Goal: Information Seeking & Learning: Learn about a topic

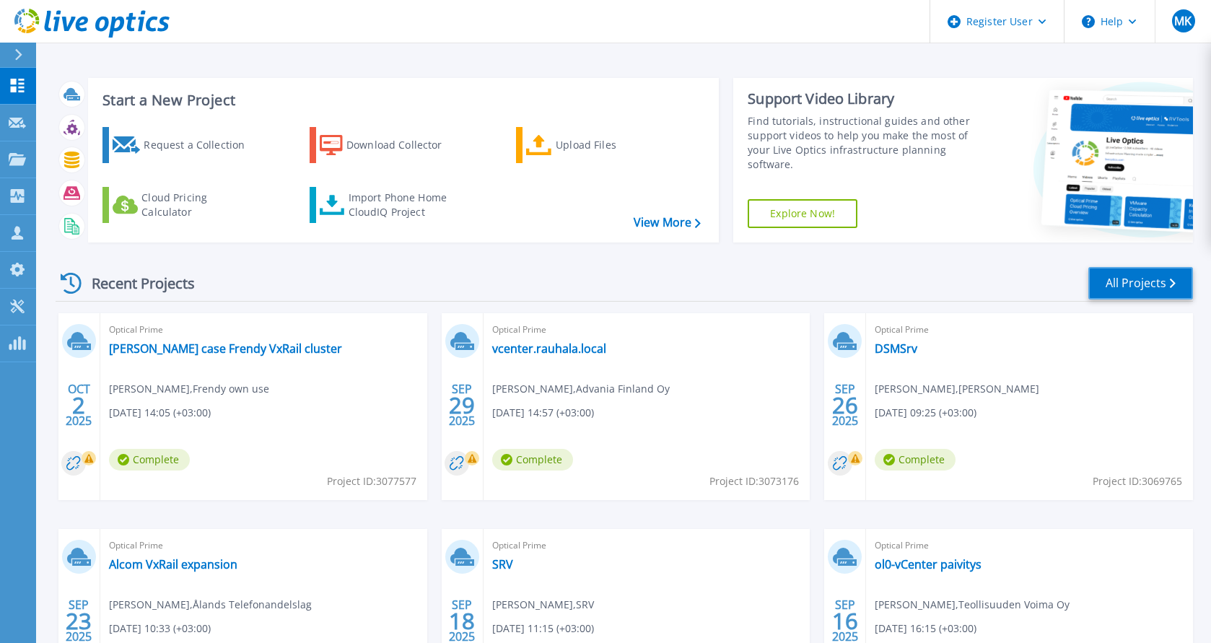
click at [1151, 285] on link "All Projects" at bounding box center [1140, 283] width 105 height 32
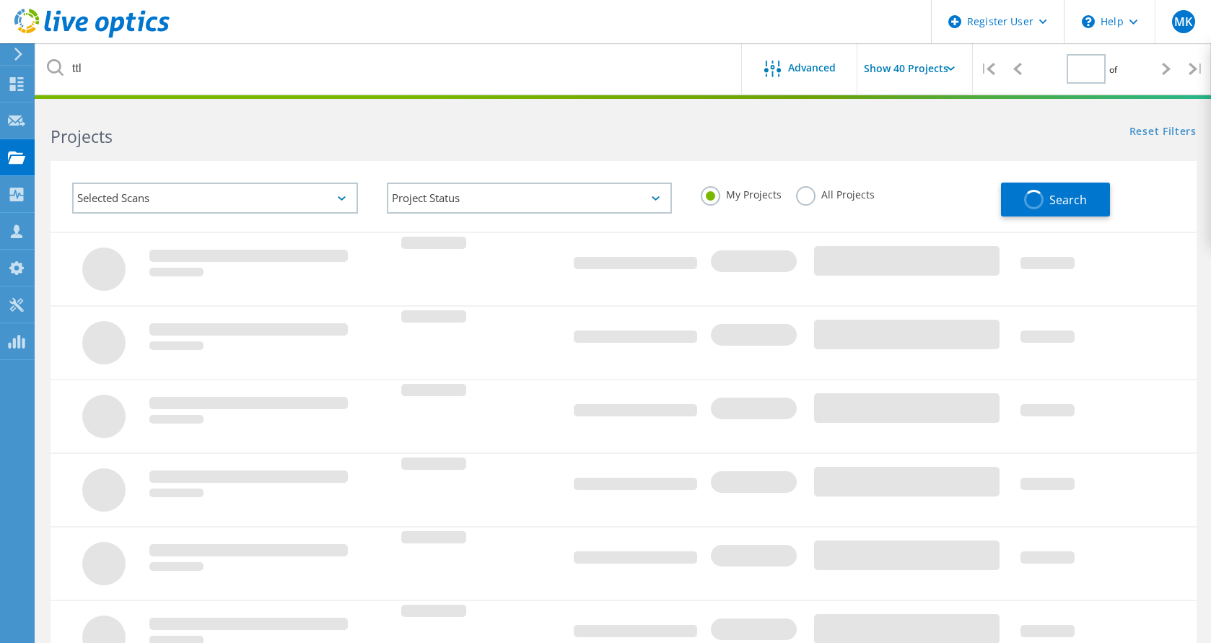
type input "1"
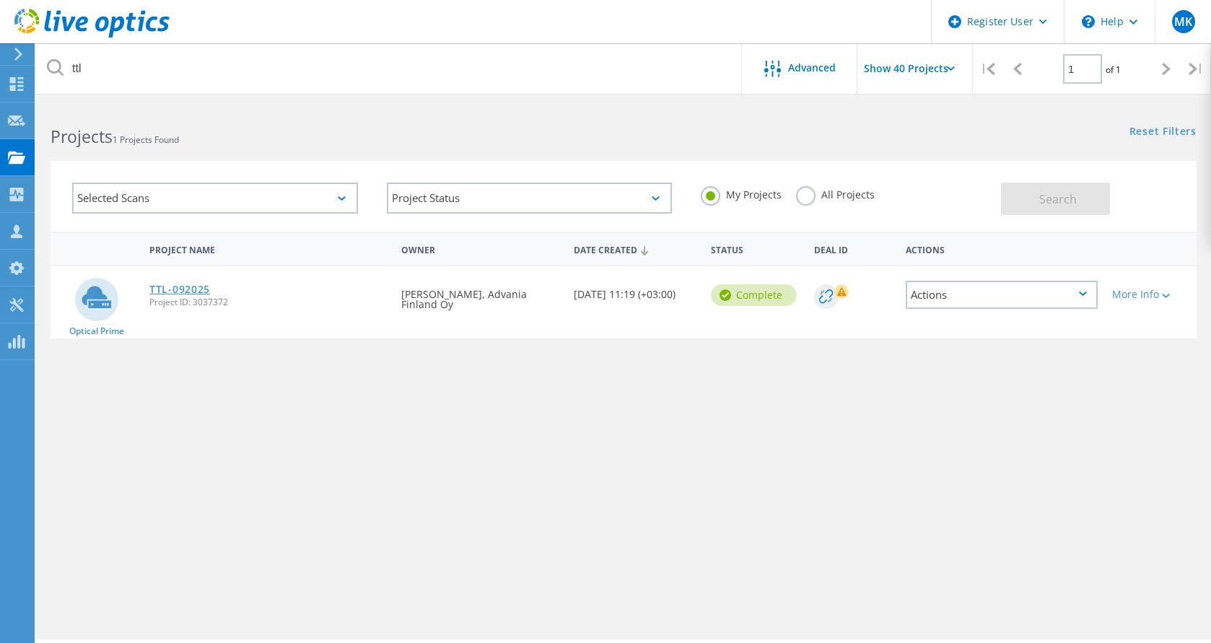
click at [165, 286] on link "TTL-092025" at bounding box center [179, 289] width 61 height 10
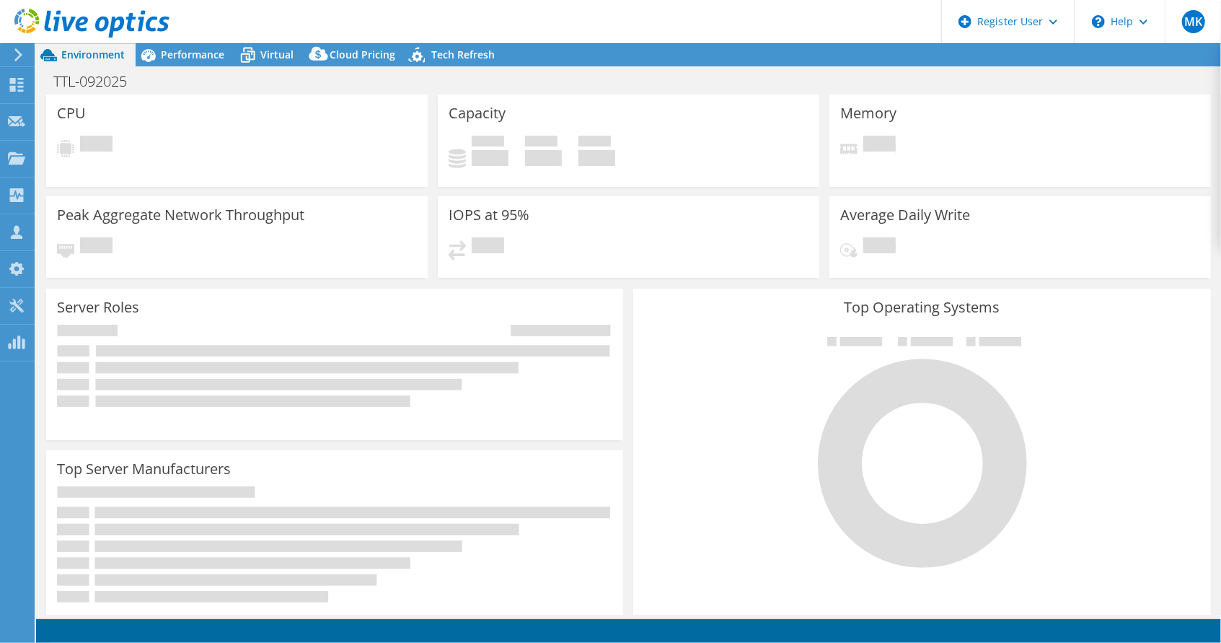
select select "USD"
select select "EUFrankfurt"
select select "EUR"
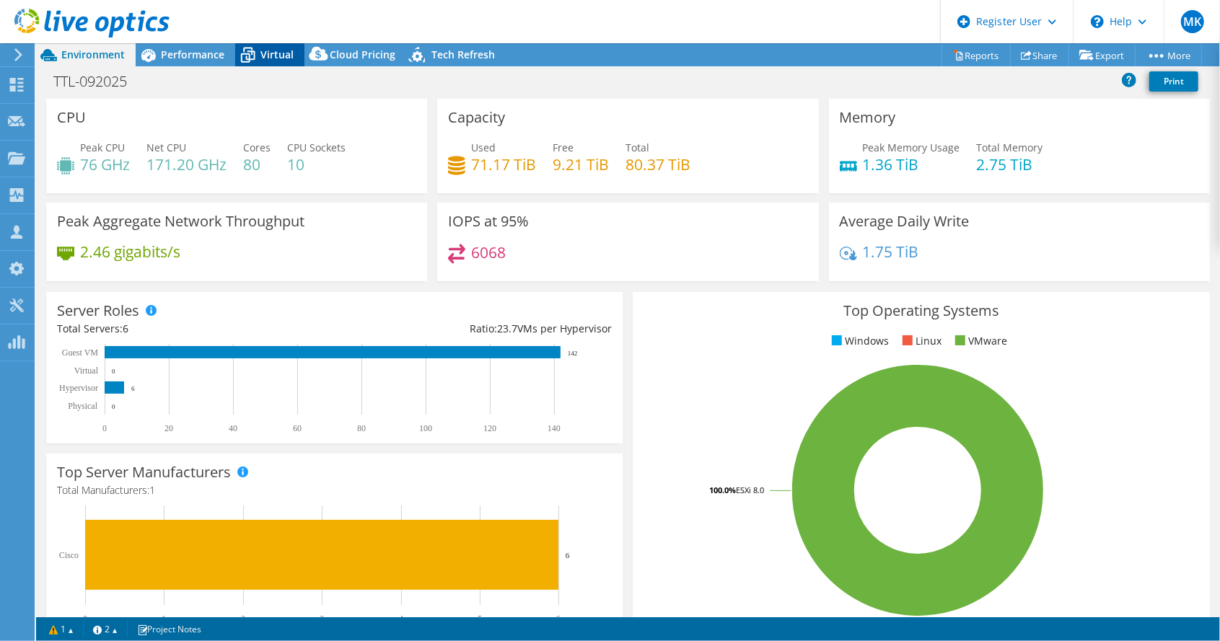
click at [273, 53] on span "Virtual" at bounding box center [276, 55] width 33 height 14
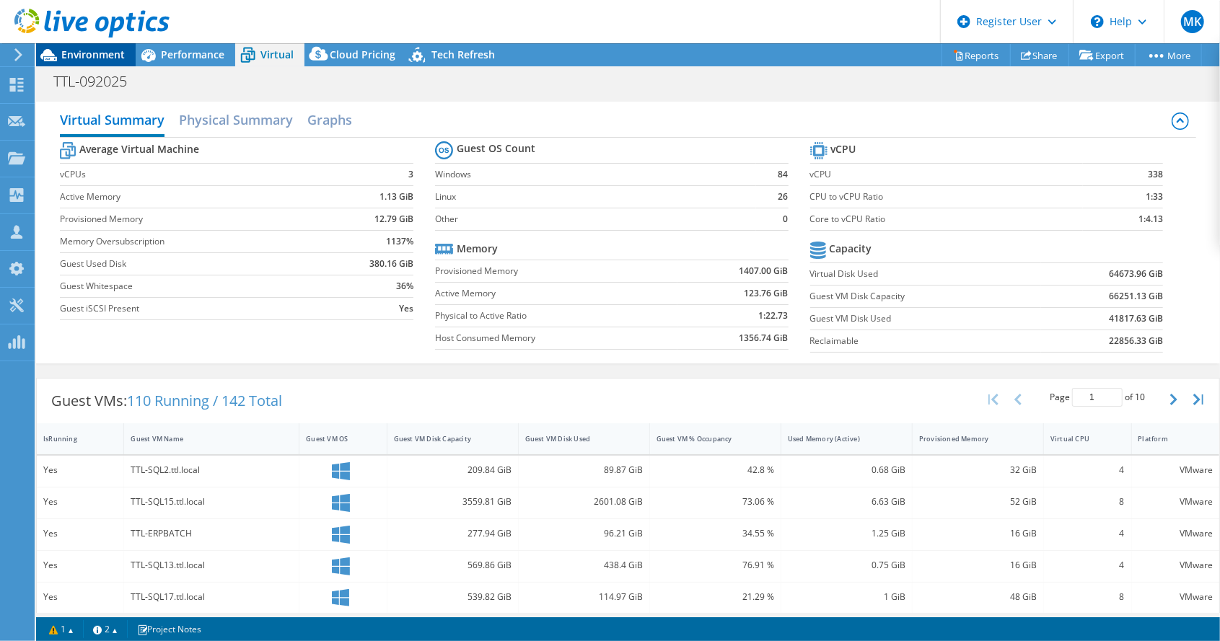
click at [92, 51] on span "Environment" at bounding box center [92, 55] width 63 height 14
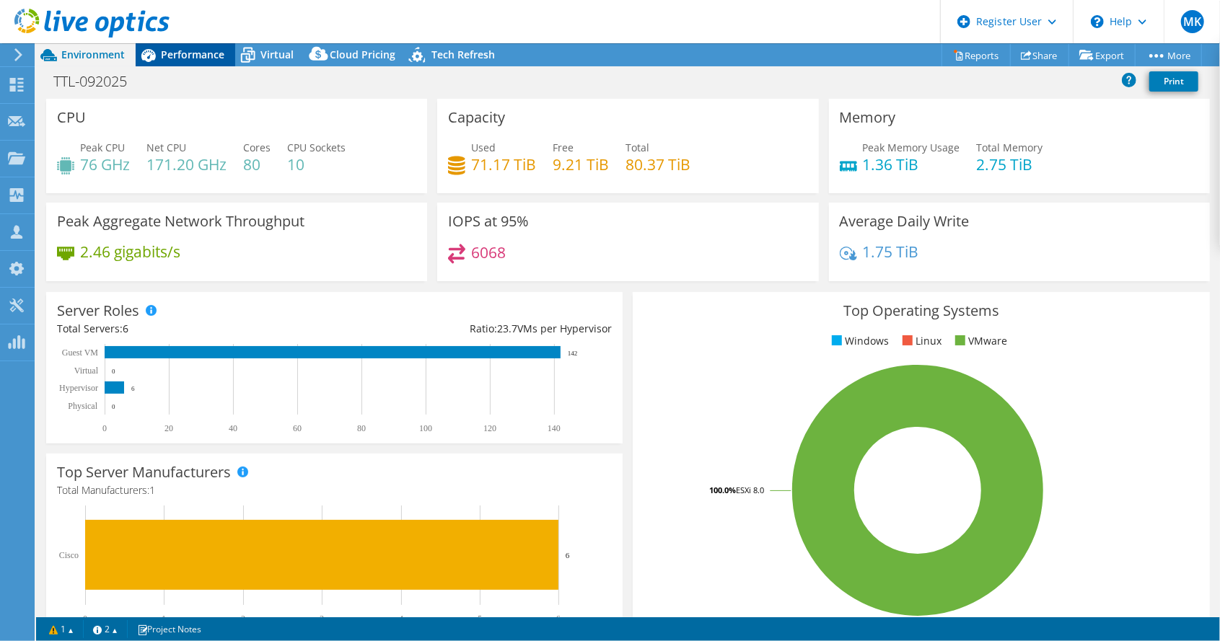
click at [185, 53] on span "Performance" at bounding box center [192, 55] width 63 height 14
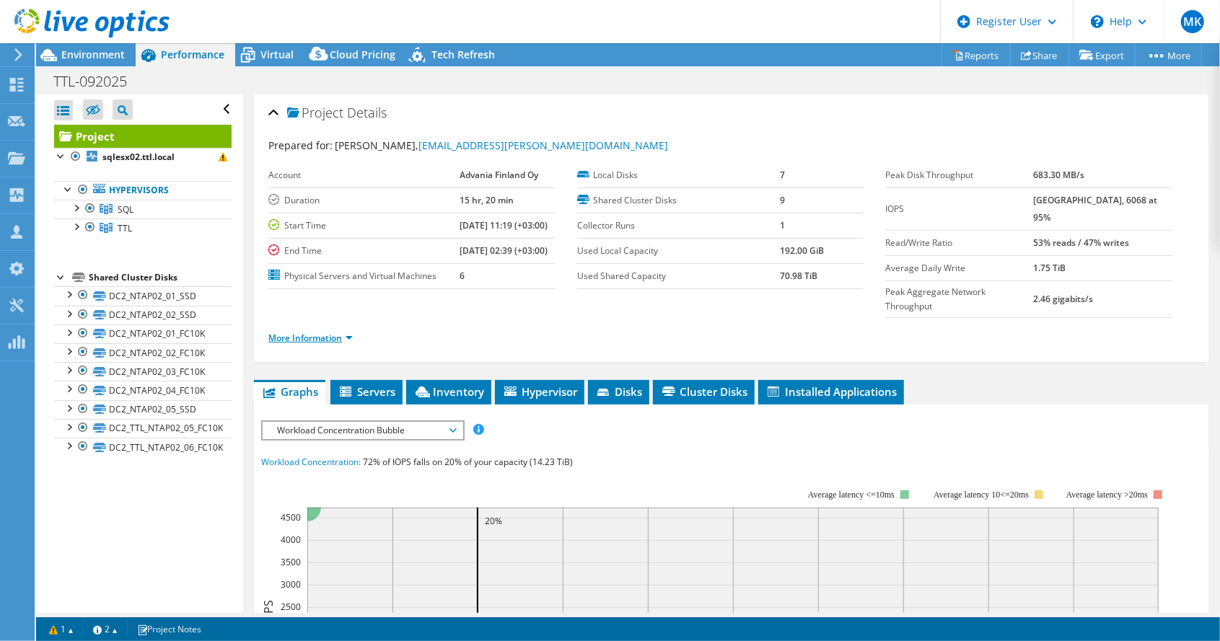
click at [325, 332] on link "More Information" at bounding box center [310, 338] width 84 height 12
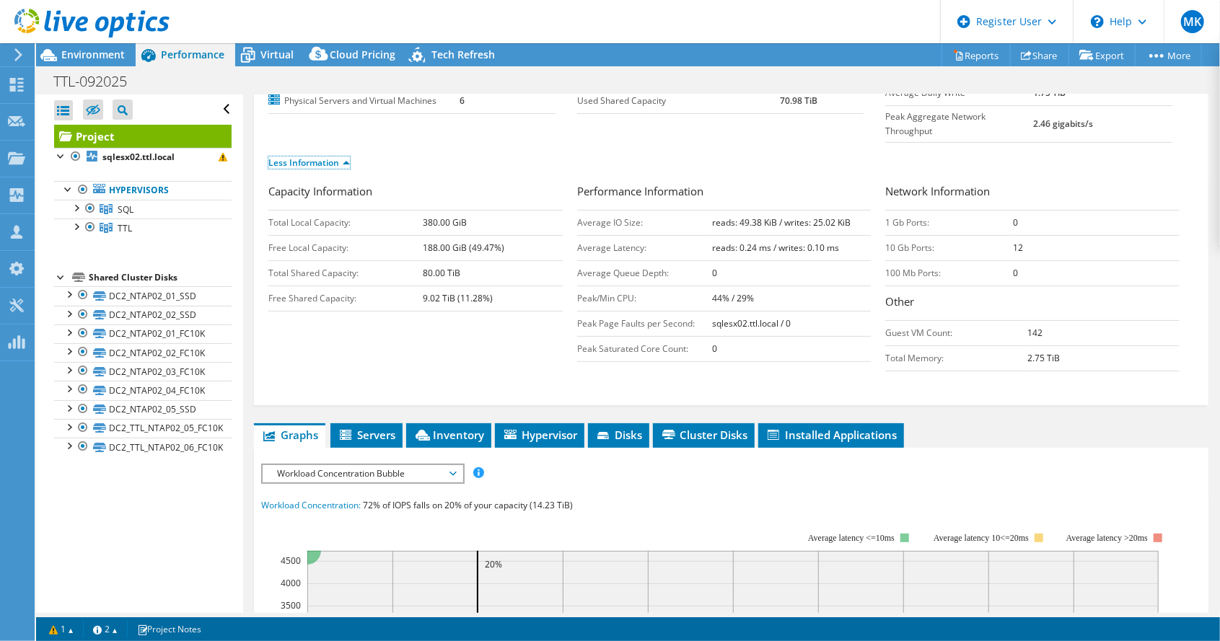
scroll to position [361, 0]
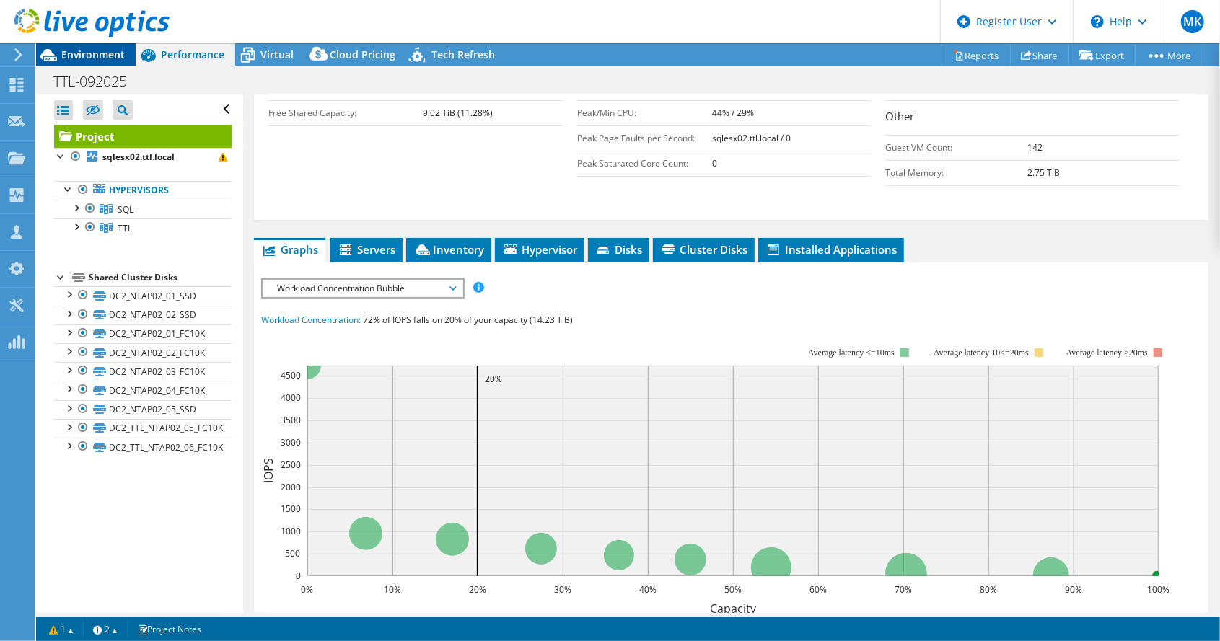
click at [96, 56] on span "Environment" at bounding box center [92, 55] width 63 height 14
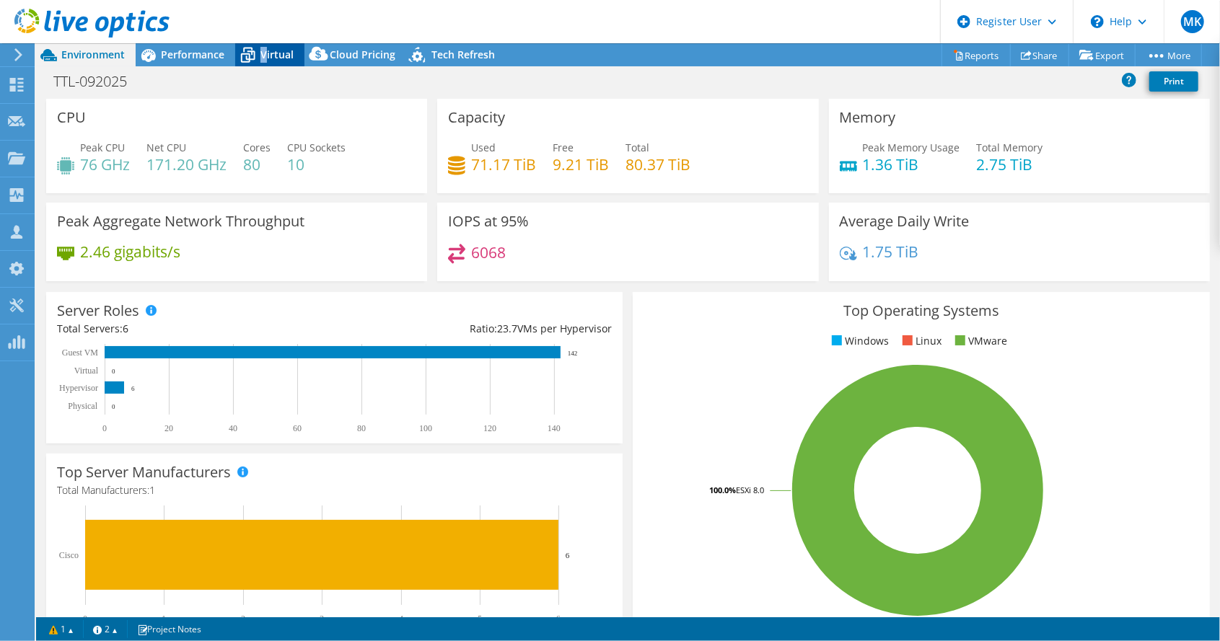
click at [263, 51] on span "Virtual" at bounding box center [276, 55] width 33 height 14
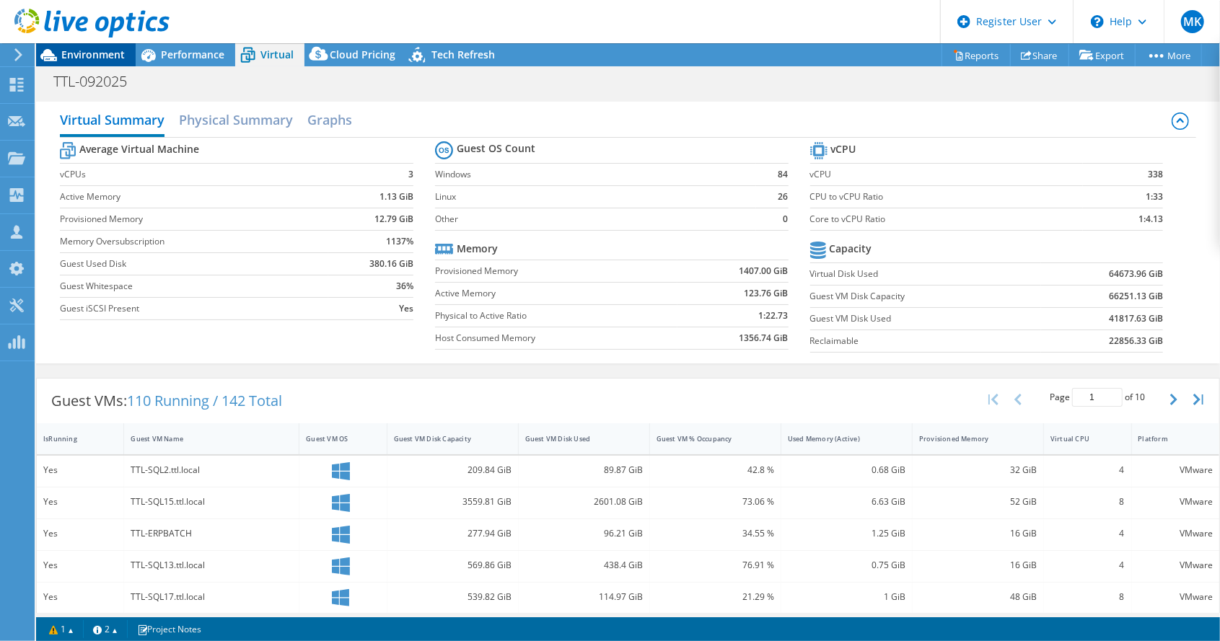
click at [99, 53] on span "Environment" at bounding box center [92, 55] width 63 height 14
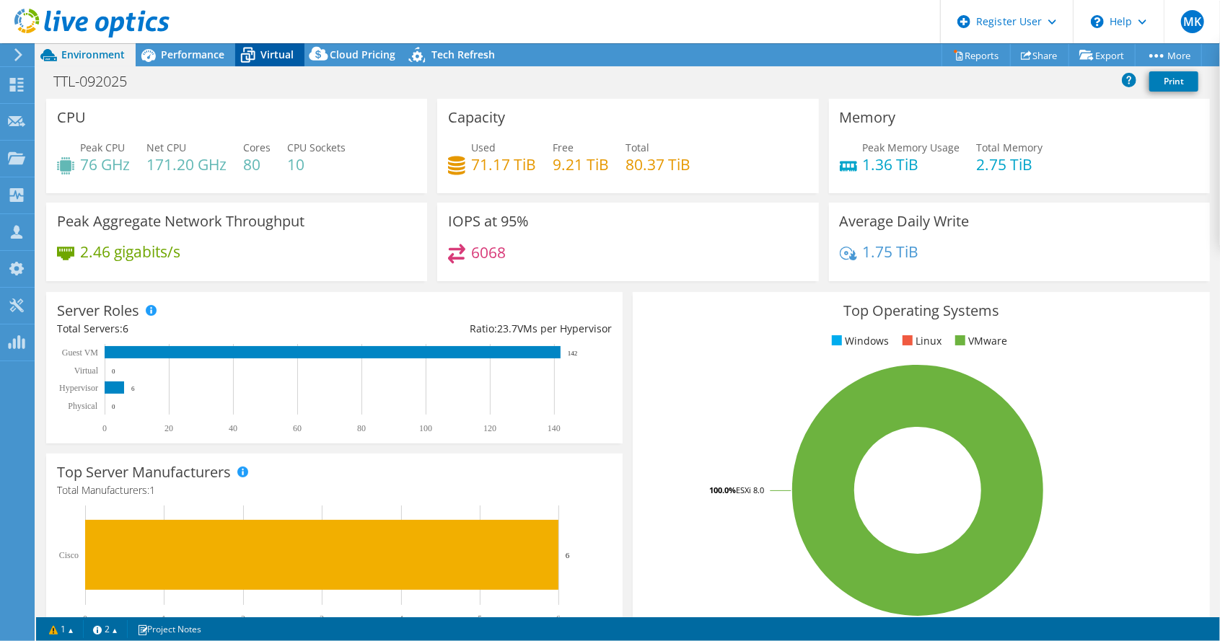
click at [270, 53] on span "Virtual" at bounding box center [276, 55] width 33 height 14
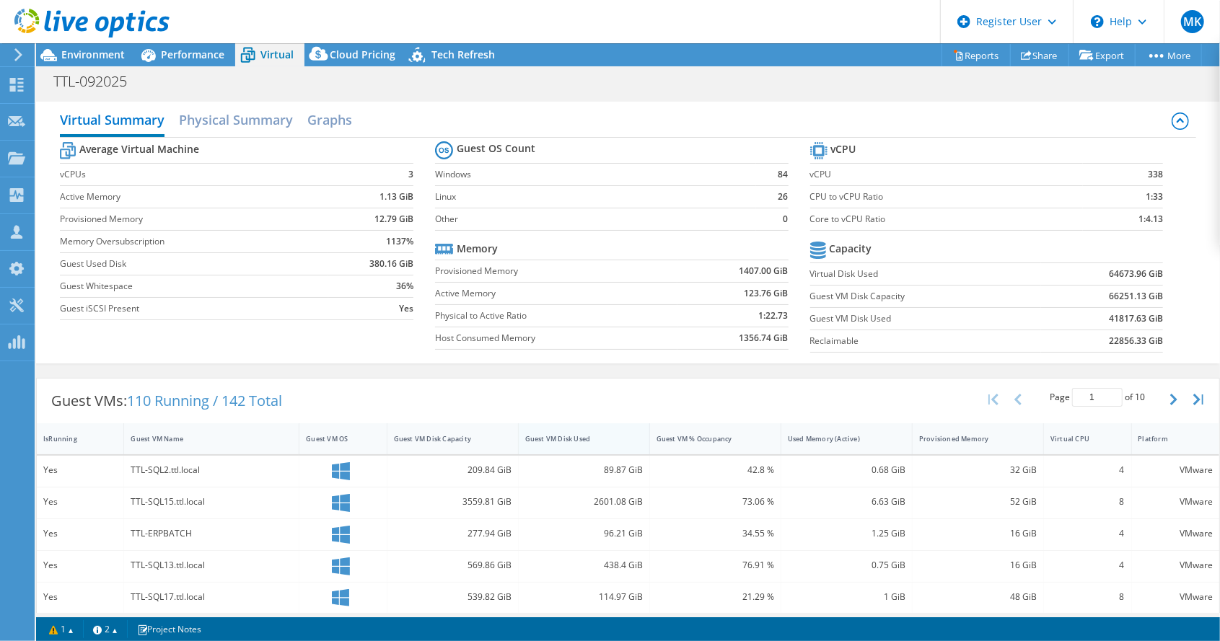
click at [575, 429] on div "Guest VM Disk Used" at bounding box center [575, 439] width 113 height 22
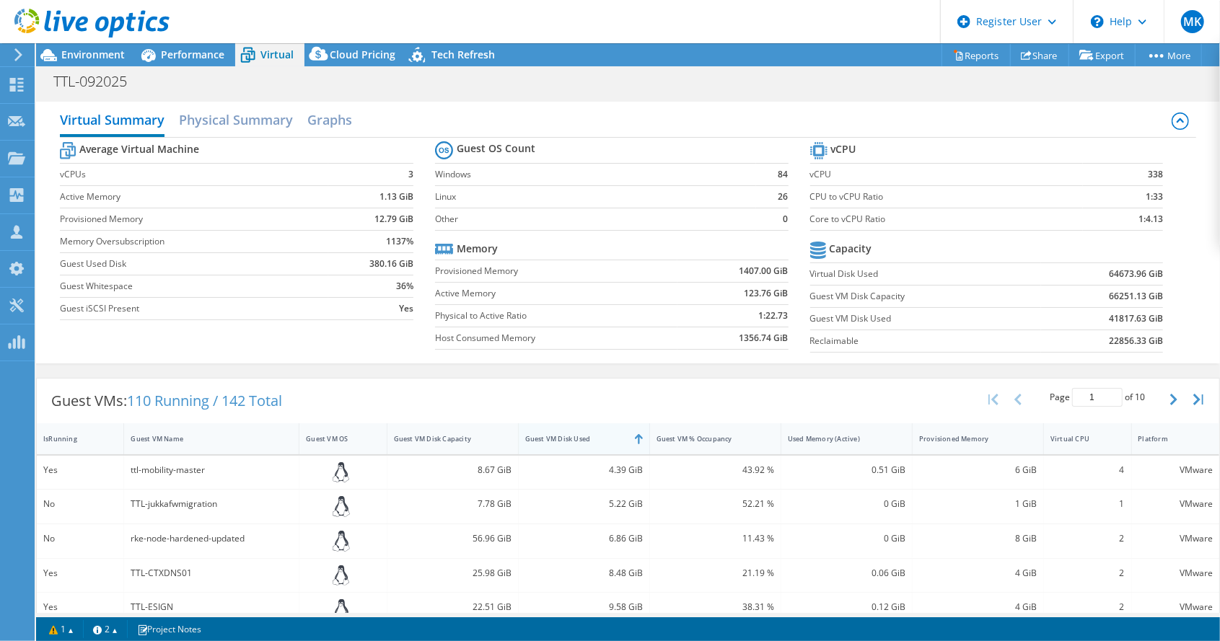
click at [575, 429] on div "Guest VM Disk Used" at bounding box center [575, 439] width 113 height 22
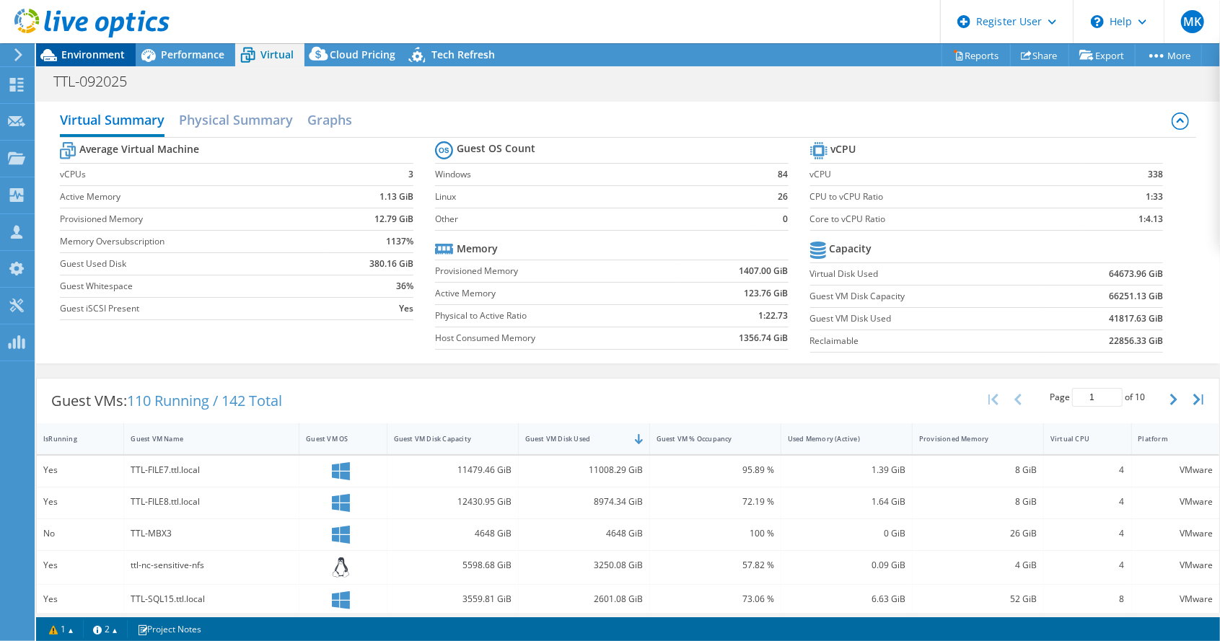
click at [81, 54] on span "Environment" at bounding box center [92, 55] width 63 height 14
